Goal: Complete application form

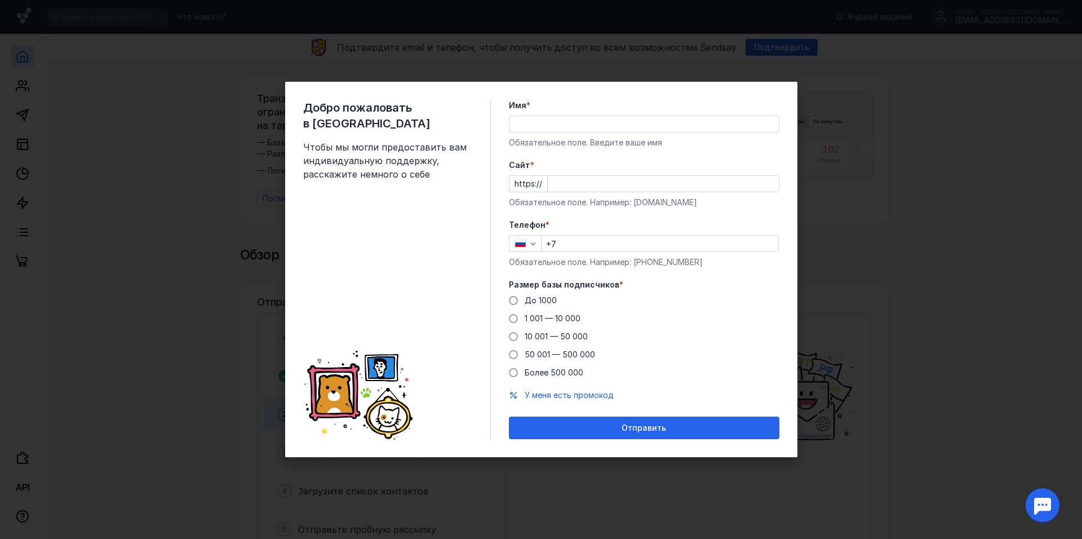
click at [545, 125] on input "Имя *" at bounding box center [643, 124] width 269 height 16
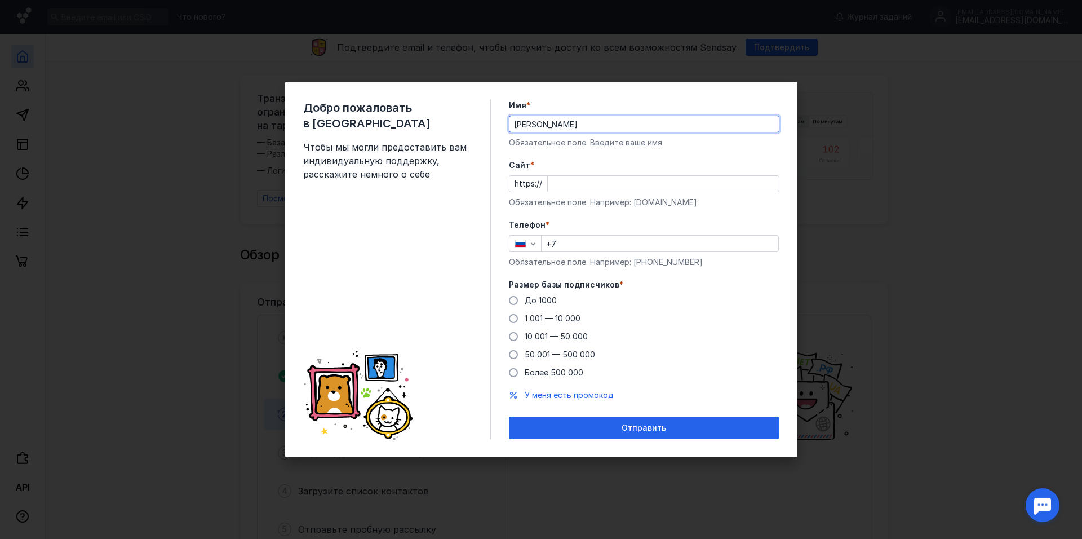
type input "[PERSON_NAME]"
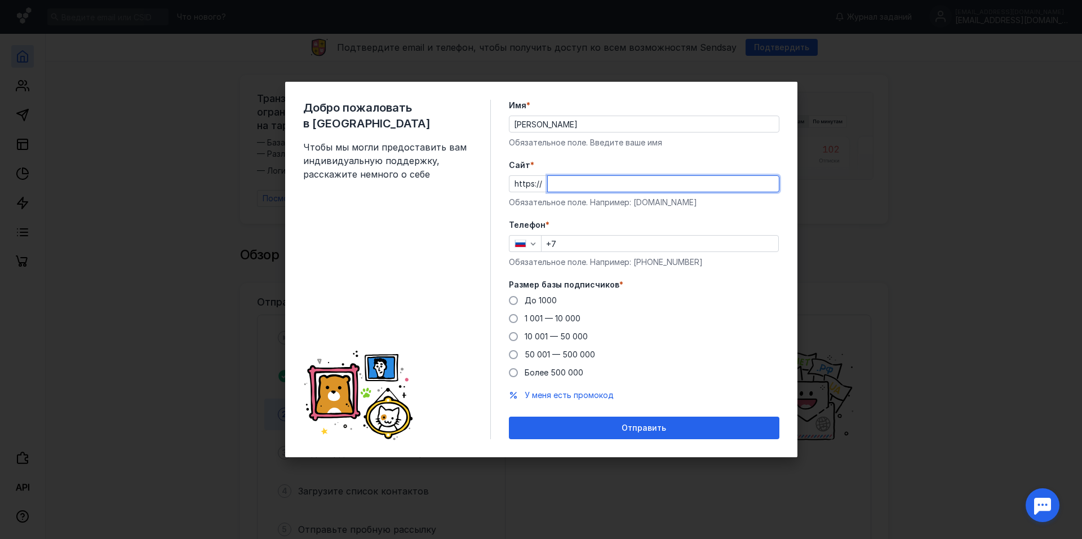
click at [566, 184] on input "Cайт *" at bounding box center [663, 184] width 231 height 16
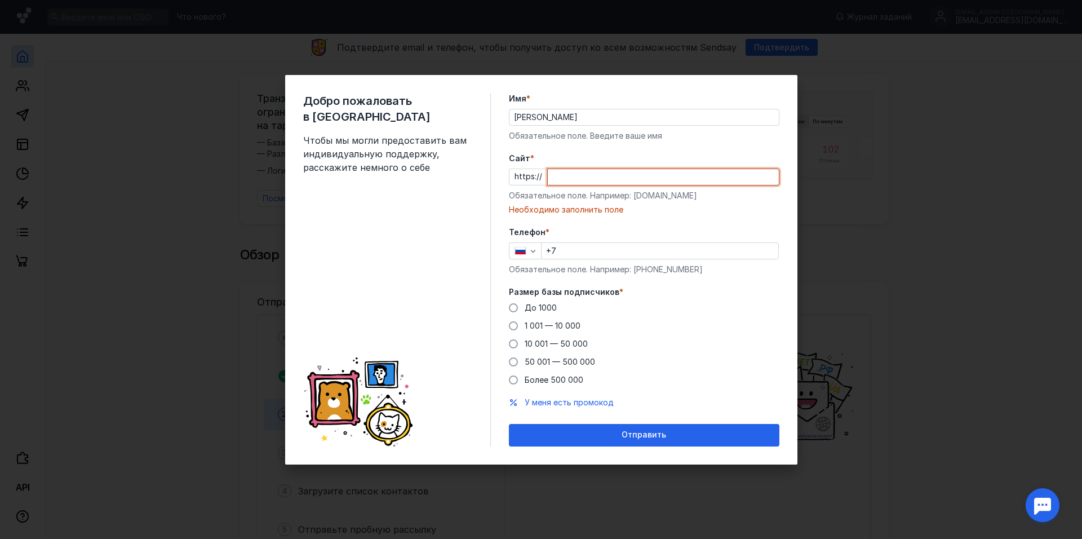
paste input "[DOMAIN_NAME][URL]"
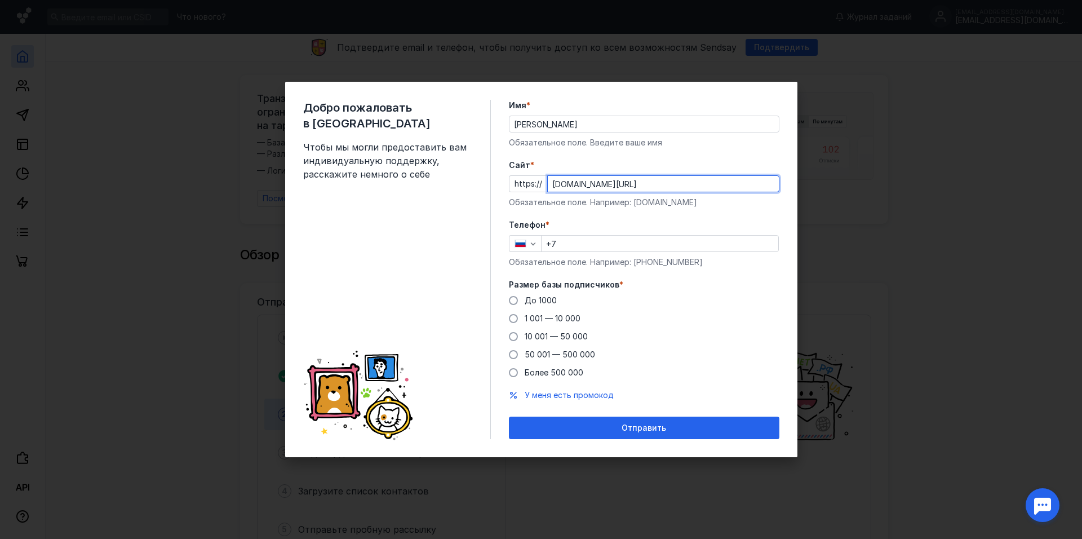
type input "[DOMAIN_NAME][URL]"
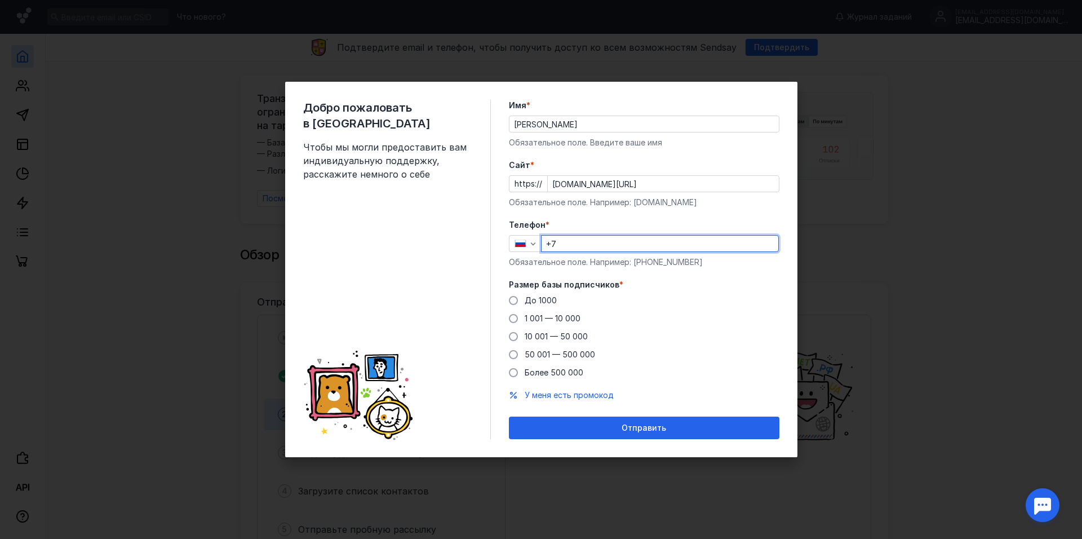
click at [590, 246] on input "+7" at bounding box center [659, 243] width 237 height 16
type input "[PHONE_NUMBER]"
click at [529, 301] on span "До 1000" at bounding box center [540, 300] width 32 height 10
click at [0, 0] on input "До 1000" at bounding box center [0, 0] width 0 height 0
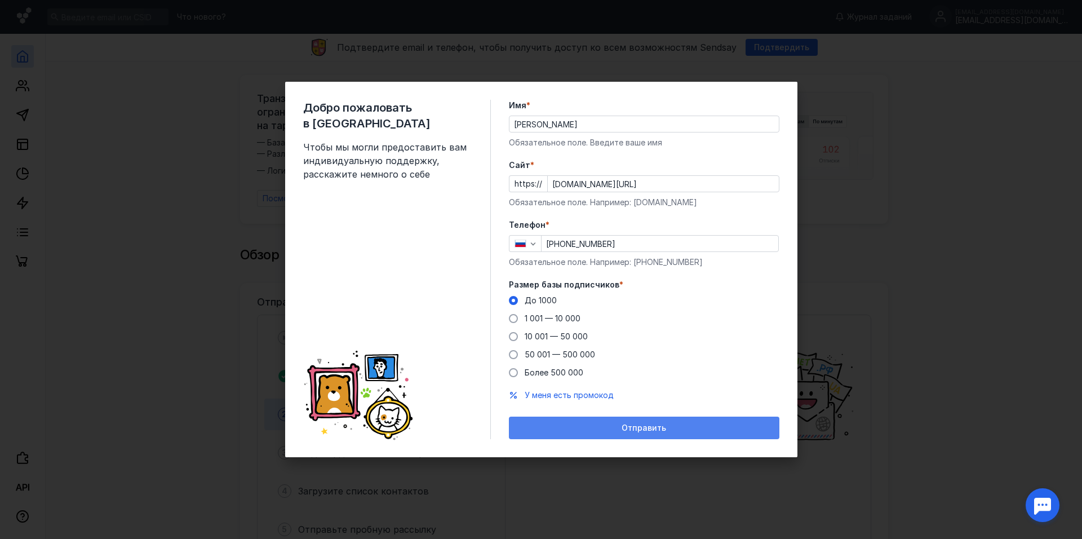
click at [620, 425] on div "Отправить" at bounding box center [643, 428] width 259 height 10
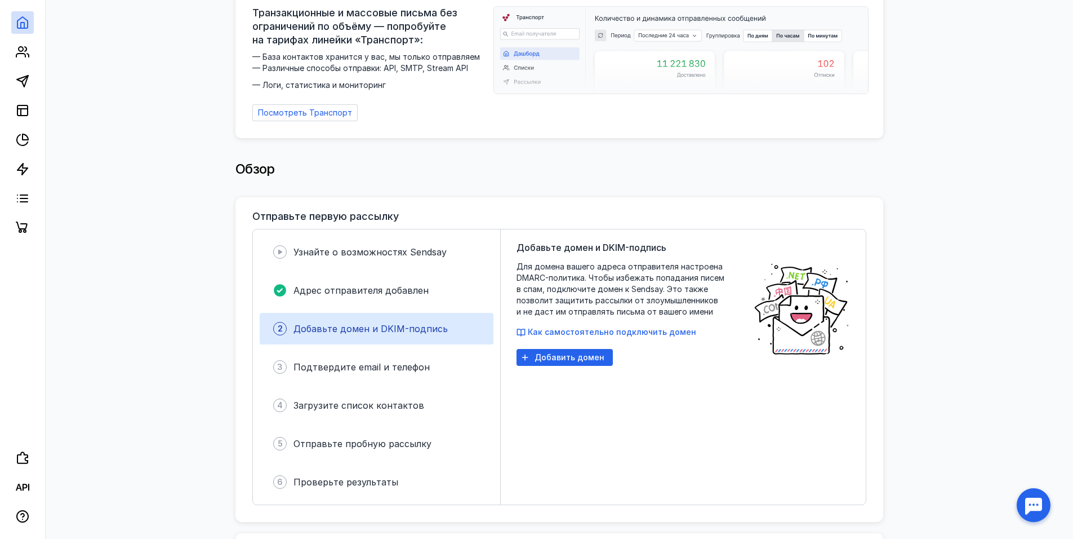
scroll to position [113, 0]
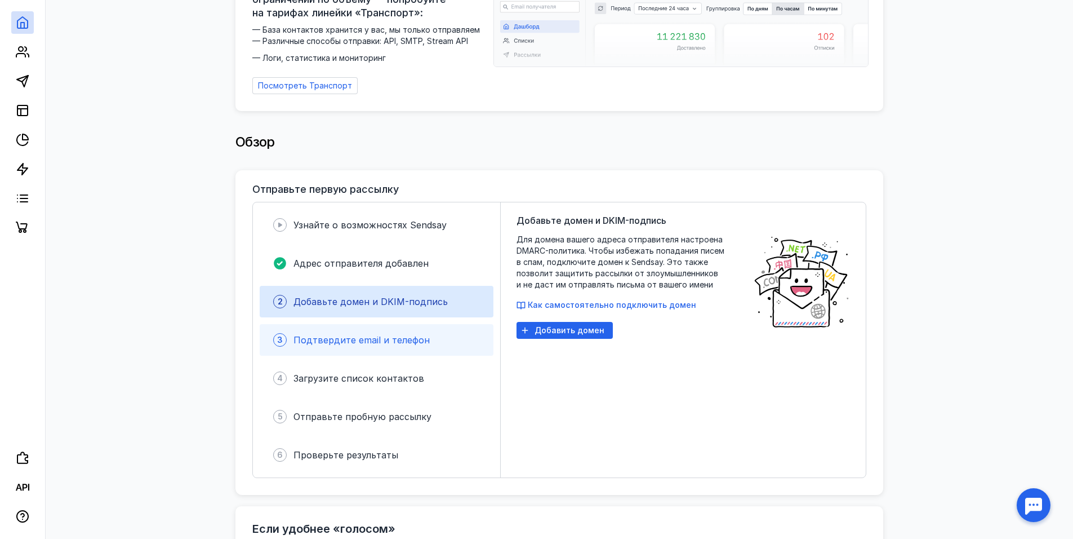
click at [419, 342] on div "3 Подтвердите email и телефон" at bounding box center [377, 340] width 234 height 32
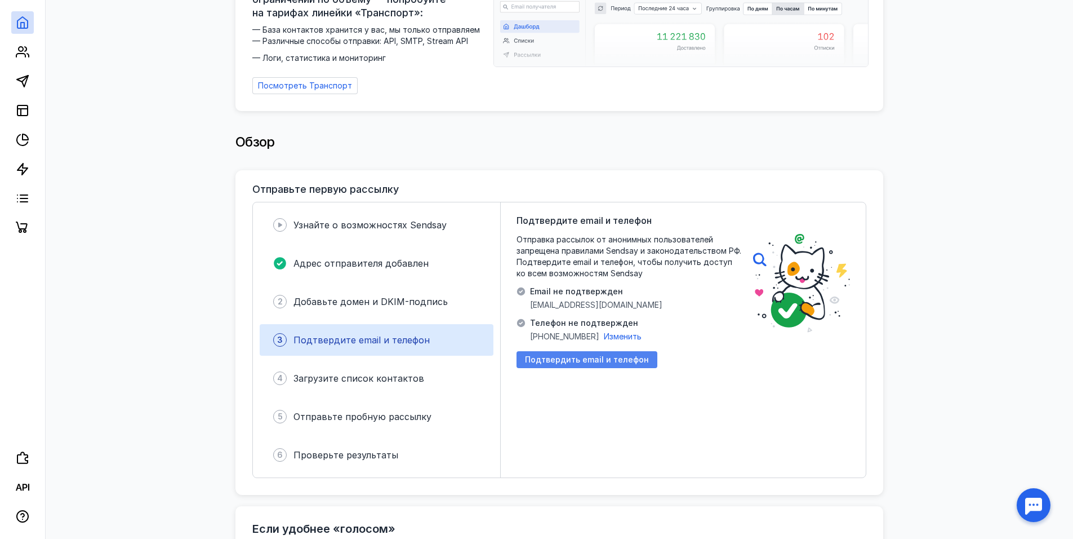
click at [619, 355] on span "Подтвердить email и телефон" at bounding box center [587, 360] width 124 height 10
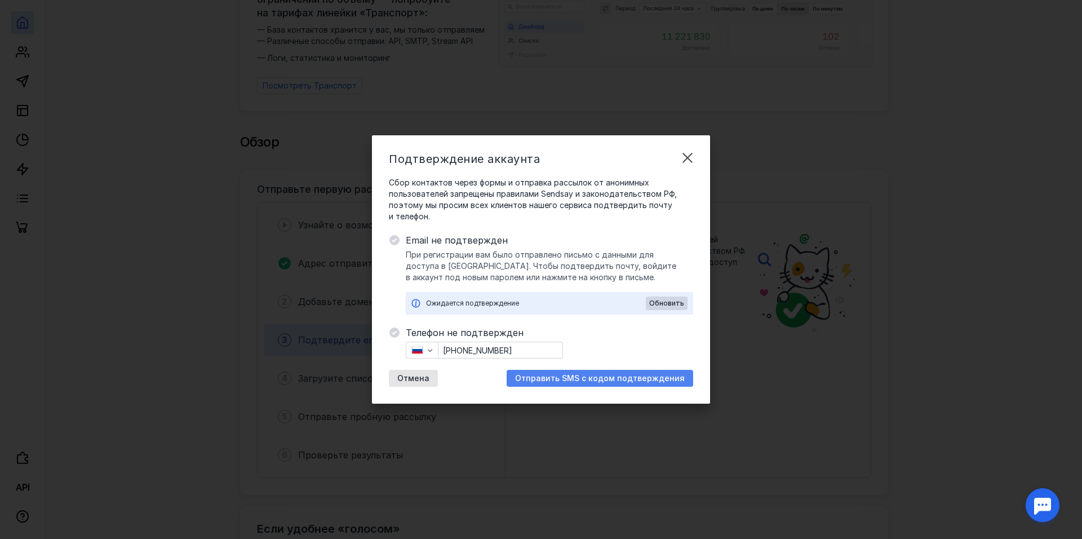
click at [612, 380] on span "Отправить SMS с кодом подтверждения" at bounding box center [600, 379] width 170 height 10
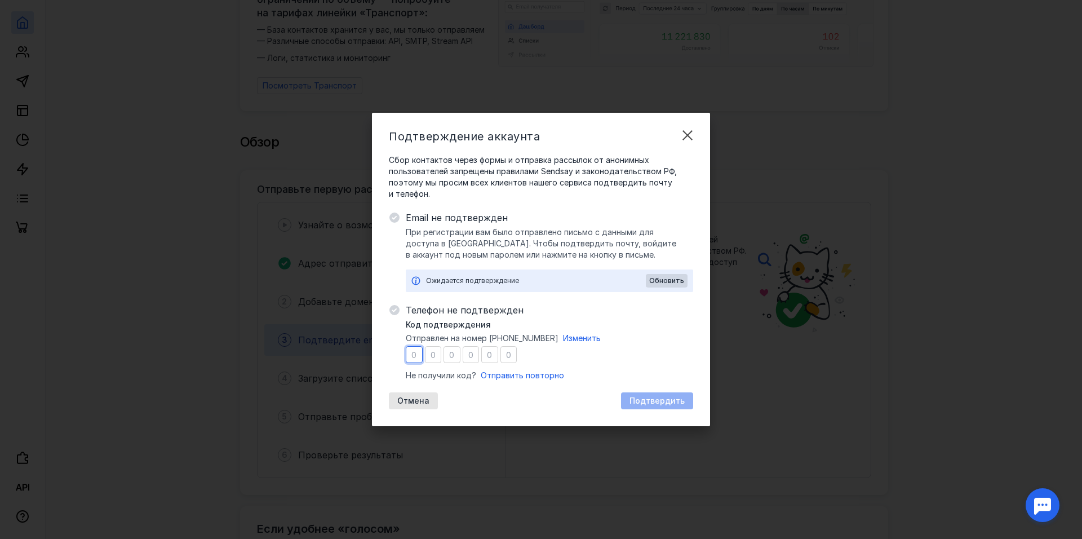
type input "3"
type input "1"
type input "5"
type input "9"
type input "3"
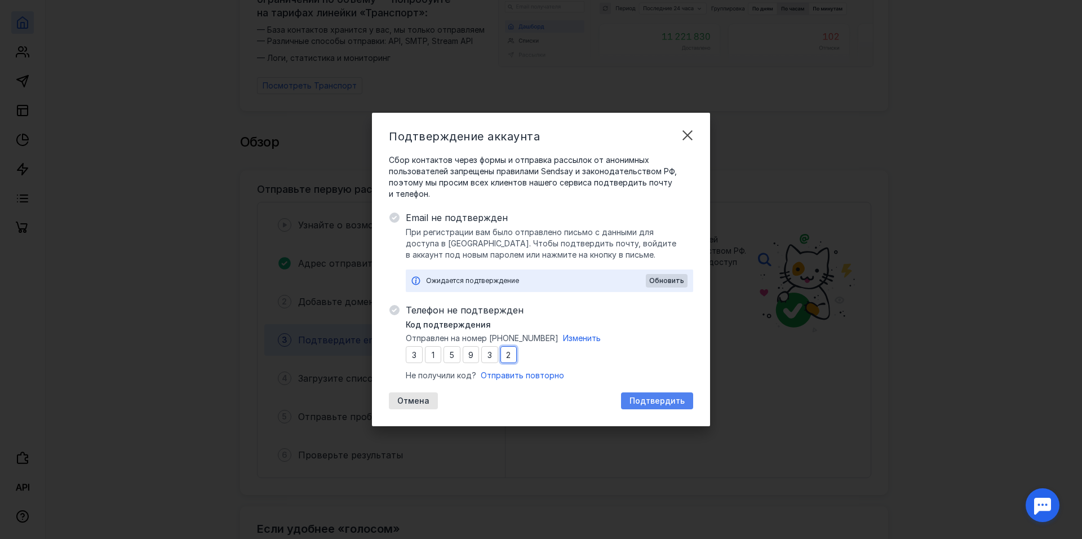
type input "2"
click at [648, 403] on span "Подтвердить" at bounding box center [656, 401] width 55 height 10
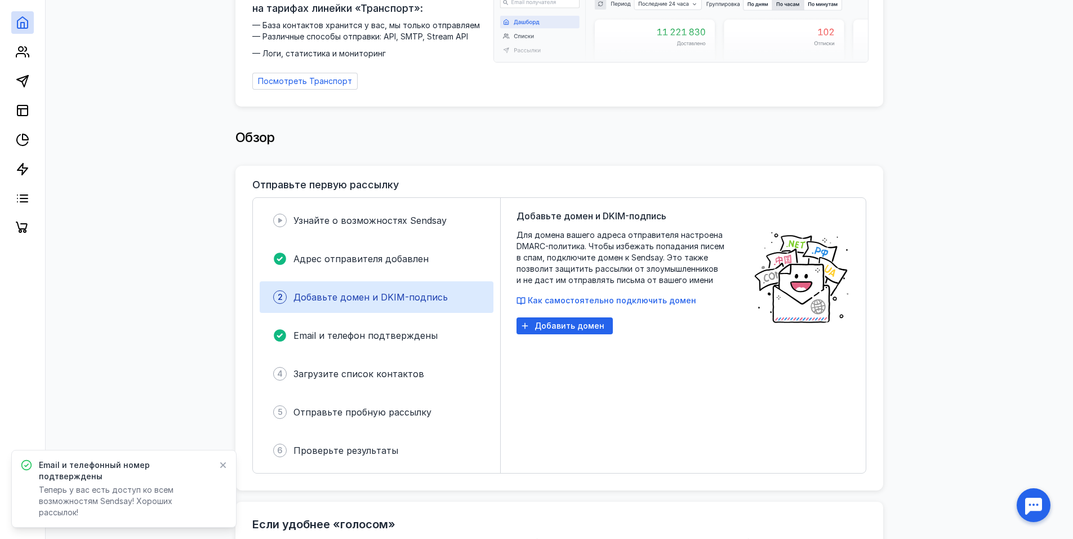
scroll to position [0, 0]
